Goal: Information Seeking & Learning: Compare options

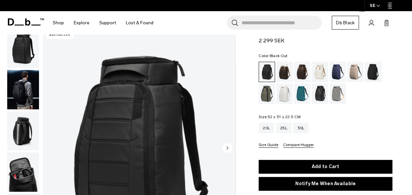
scroll to position [20, 0]
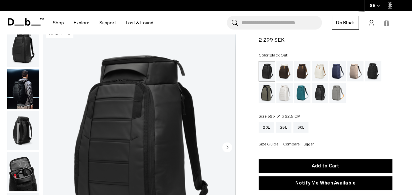
click at [28, 94] on img "button" at bounding box center [23, 88] width 32 height 39
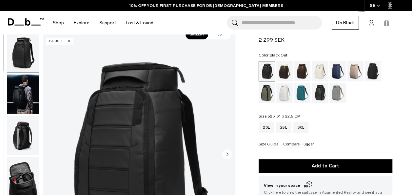
scroll to position [0, 0]
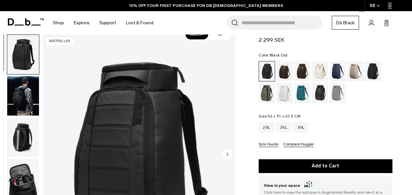
click at [227, 155] on icon "Next slide" at bounding box center [228, 154] width 2 height 3
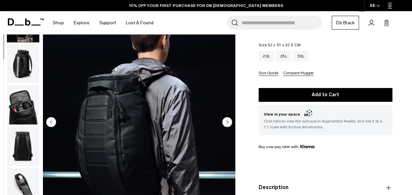
scroll to position [85, 0]
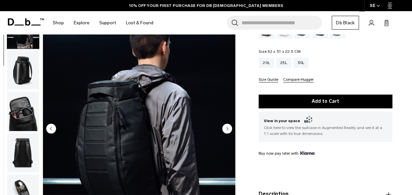
click at [228, 129] on circle "Next slide" at bounding box center [227, 128] width 10 height 10
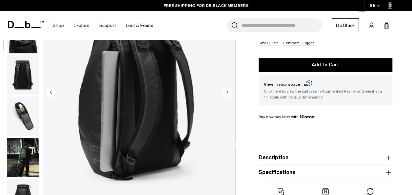
scroll to position [121, 0]
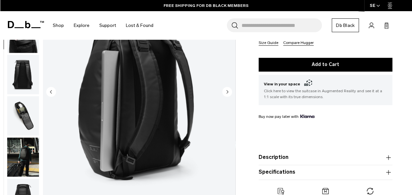
click at [230, 91] on circle "Next slide" at bounding box center [227, 92] width 10 height 10
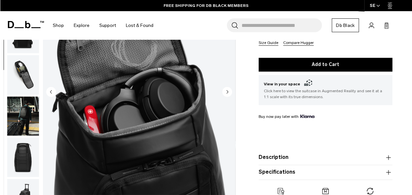
scroll to position [124, 0]
click at [230, 91] on circle "Next slide" at bounding box center [227, 92] width 10 height 10
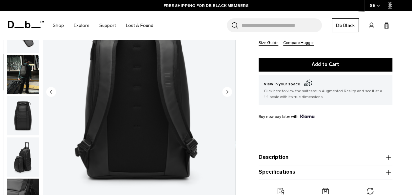
click at [230, 91] on circle "Next slide" at bounding box center [227, 92] width 10 height 10
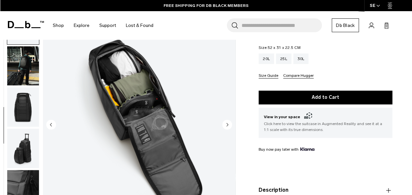
scroll to position [88, 0]
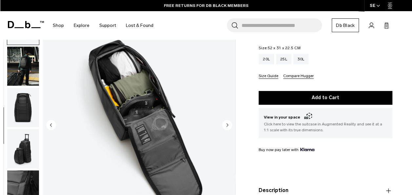
click at [224, 124] on circle "Next slide" at bounding box center [227, 125] width 10 height 10
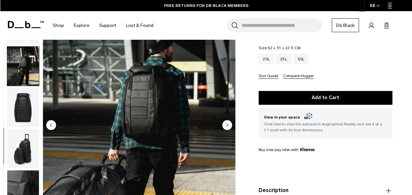
scroll to position [213, 0]
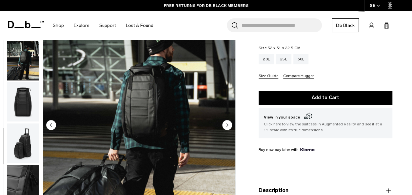
click at [224, 124] on circle "Next slide" at bounding box center [227, 125] width 10 height 10
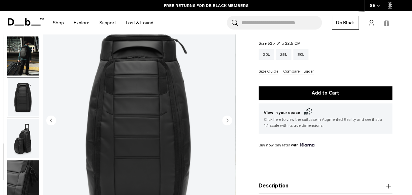
scroll to position [95, 0]
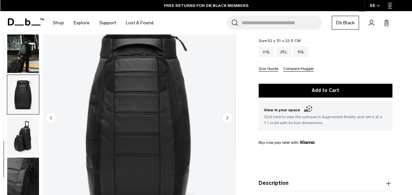
click at [225, 121] on circle "Next slide" at bounding box center [227, 118] width 10 height 10
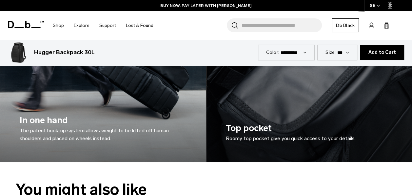
scroll to position [1212, 0]
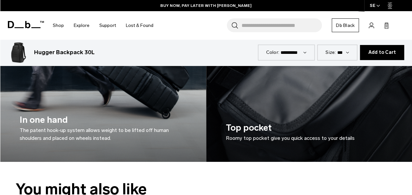
click at [348, 51] on select "*** *** ***" at bounding box center [343, 53] width 12 height 6
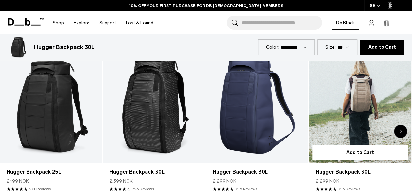
scroll to position [1379, 0]
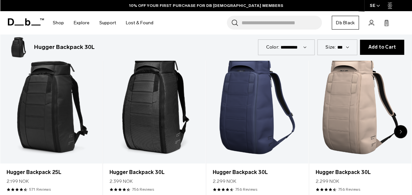
click at [405, 125] on div "Next slide" at bounding box center [400, 131] width 13 height 13
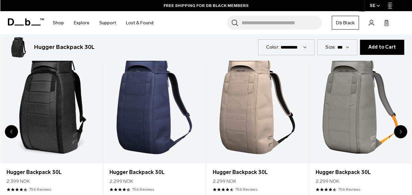
click at [405, 125] on div "Next slide" at bounding box center [400, 131] width 13 height 13
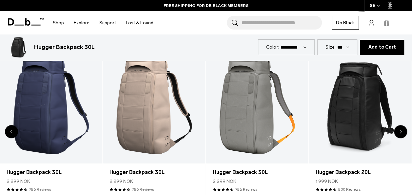
click at [405, 125] on div "Next slide" at bounding box center [400, 131] width 13 height 13
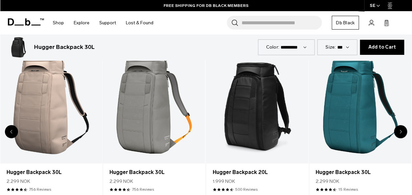
click at [405, 125] on div "Next slide" at bounding box center [400, 131] width 13 height 13
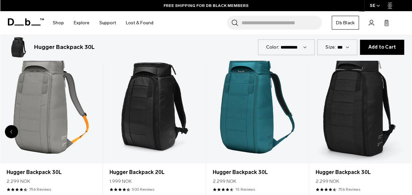
click at [405, 123] on div "8 / 8" at bounding box center [360, 107] width 102 height 114
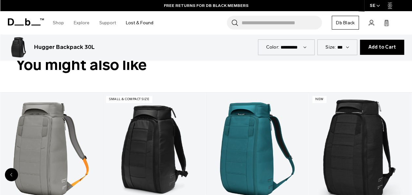
scroll to position [1335, 0]
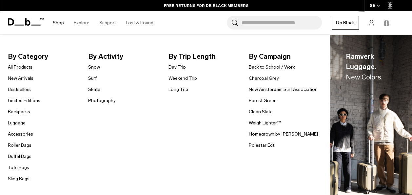
click at [26, 110] on link "Backpacks" at bounding box center [19, 111] width 22 height 7
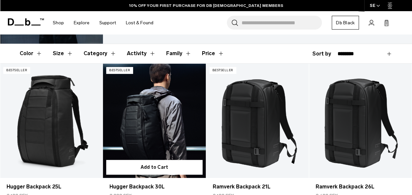
scroll to position [98, 0]
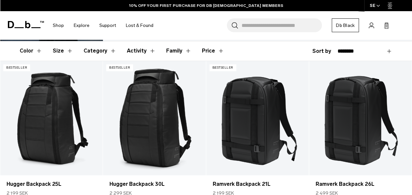
click at [69, 43] on button "Size" at bounding box center [63, 50] width 20 height 19
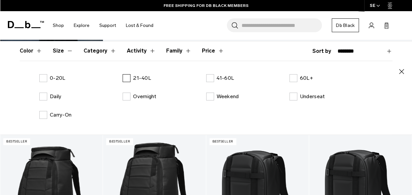
click at [127, 74] on label "21-40L" at bounding box center [137, 78] width 29 height 8
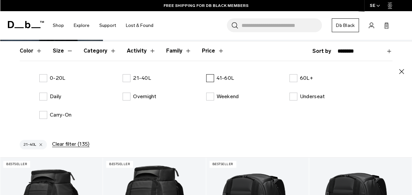
click at [209, 74] on label "41-60L" at bounding box center [220, 78] width 28 height 8
click at [402, 68] on icon "button" at bounding box center [402, 72] width 8 height 8
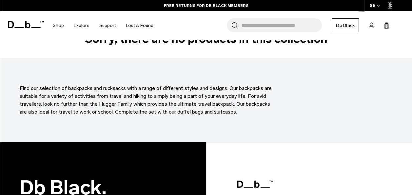
scroll to position [98, 0]
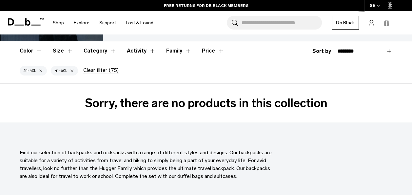
click at [72, 69] on div "button" at bounding box center [72, 71] width 4 height 5
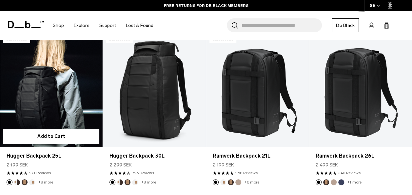
scroll to position [164, 0]
